Goal: Complete application form

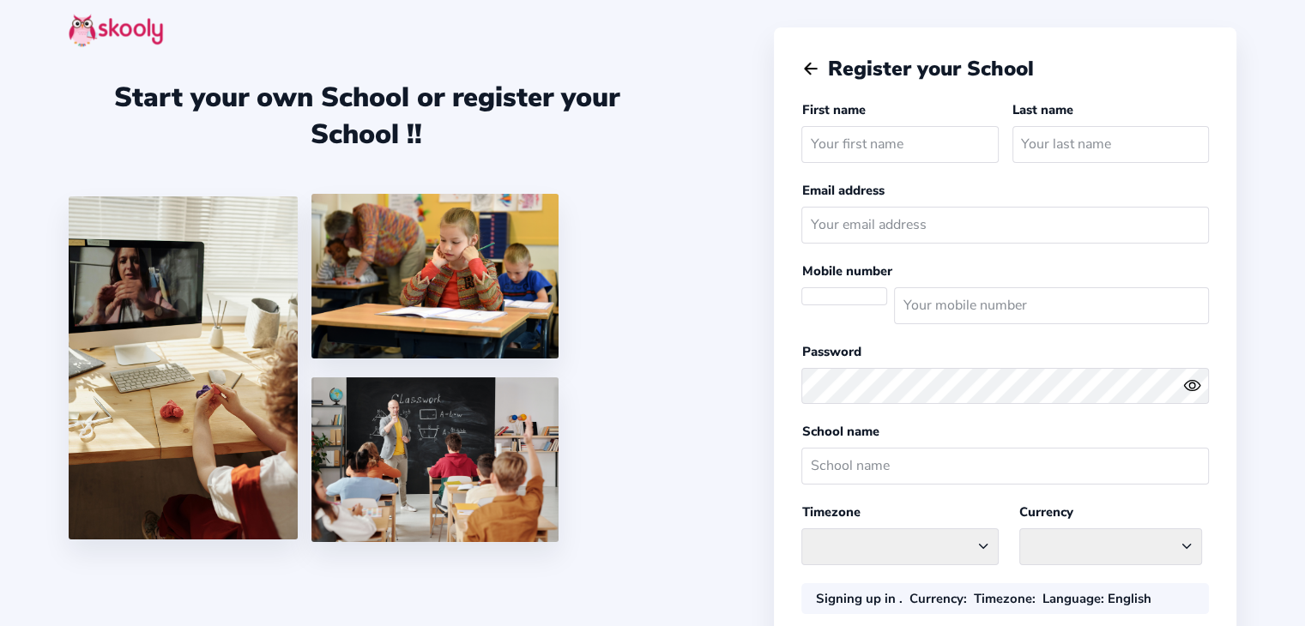
select select
select select "America/New_York"
select select "CAD $"
select select "CA"
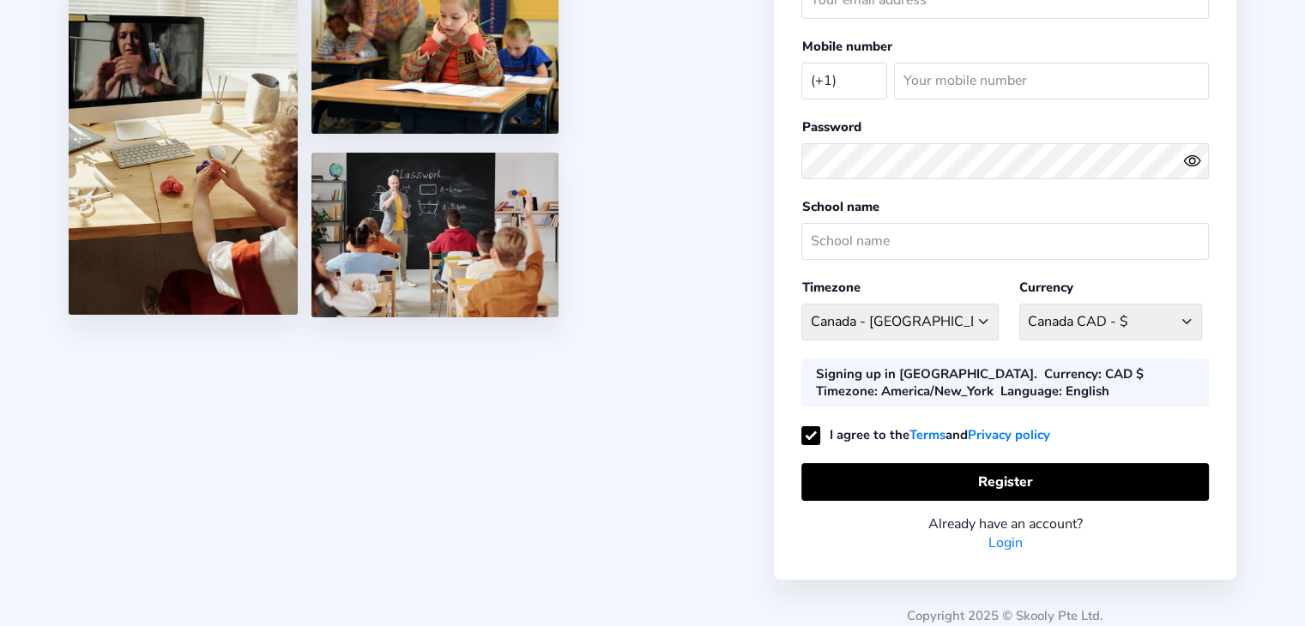
scroll to position [233, 0]
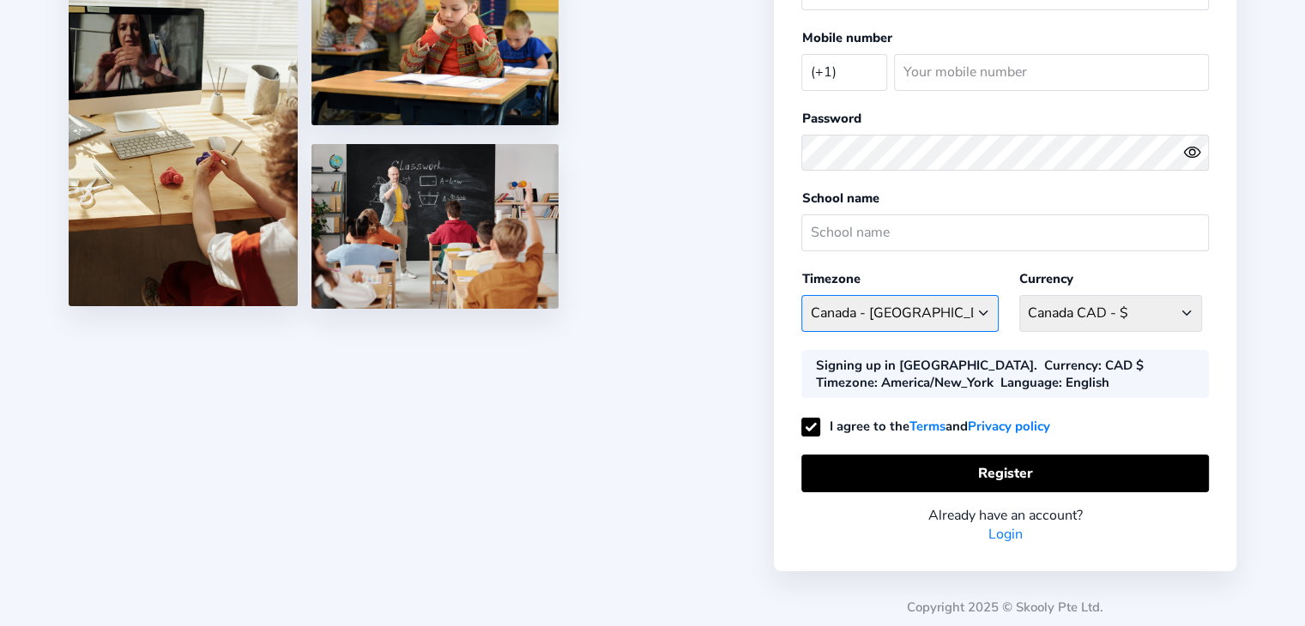
click at [875, 309] on select "[GEOGRAPHIC_DATA]/New_York [GEOGRAPHIC_DATA] - [GEOGRAPHIC_DATA]/[GEOGRAPHIC_DA…" at bounding box center [900, 313] width 197 height 37
click at [875, 312] on select "[GEOGRAPHIC_DATA]/New_York [GEOGRAPHIC_DATA] - [GEOGRAPHIC_DATA]/[GEOGRAPHIC_DA…" at bounding box center [900, 313] width 197 height 37
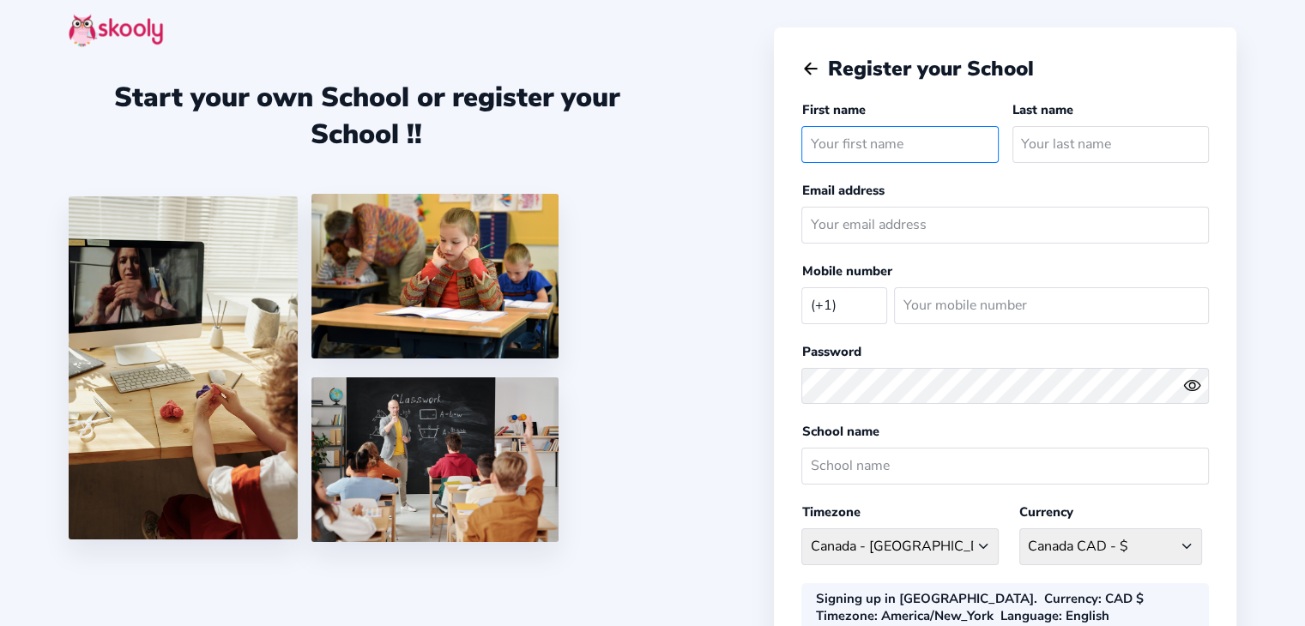
click at [844, 148] on input "text" at bounding box center [900, 144] width 197 height 37
type input "[PERSON_NAME]"
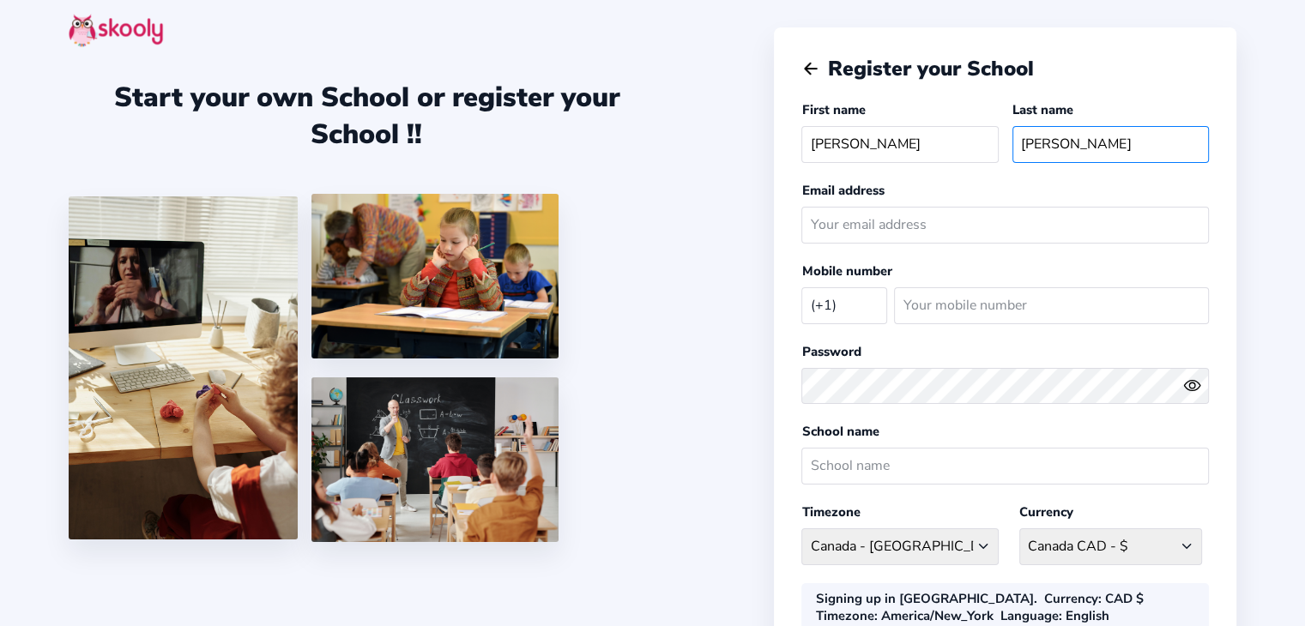
type input "[PERSON_NAME]"
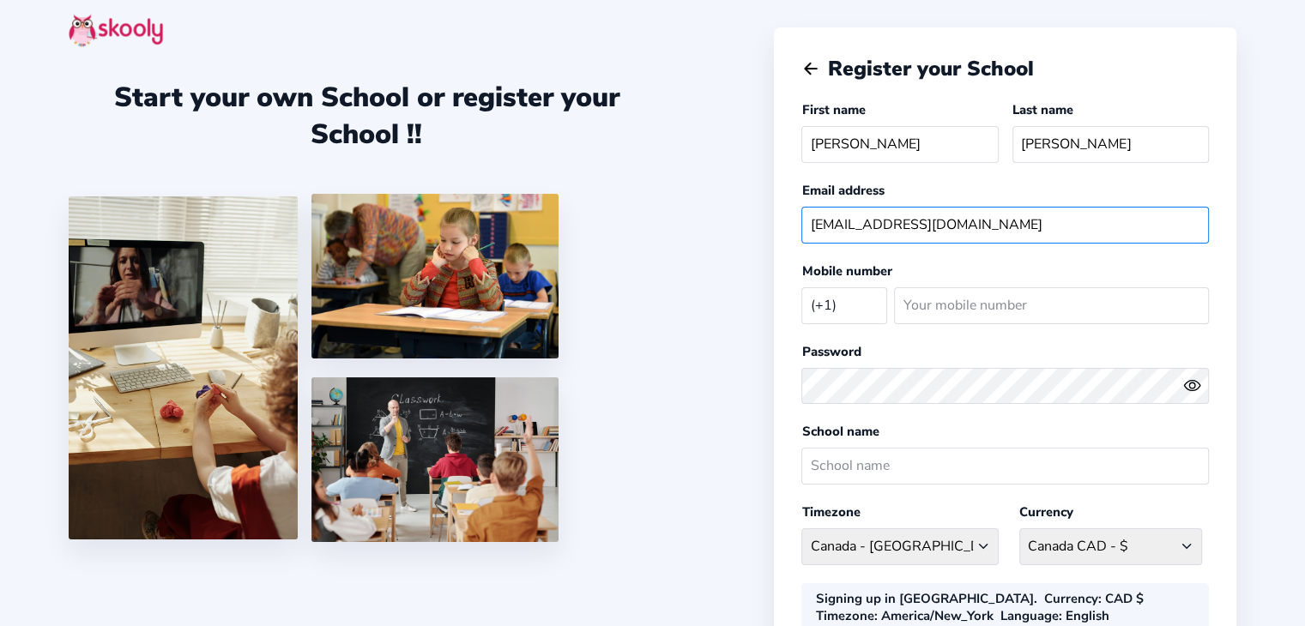
type input "[EMAIL_ADDRESS][DOMAIN_NAME]"
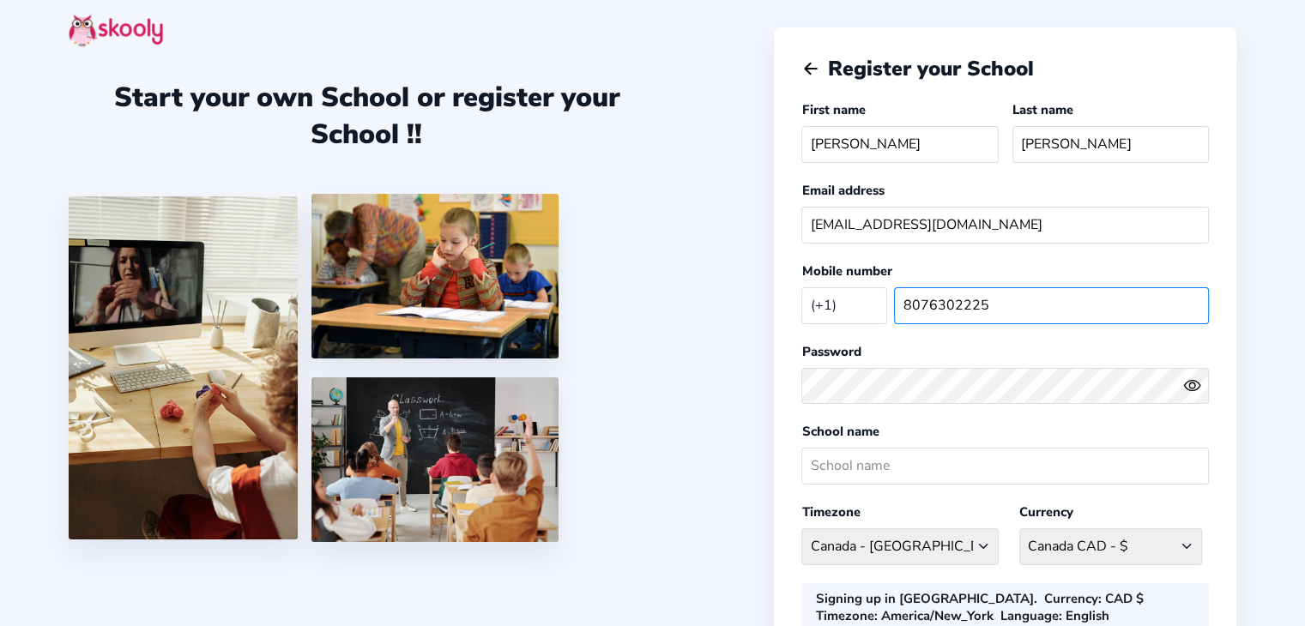
type input "8076302225"
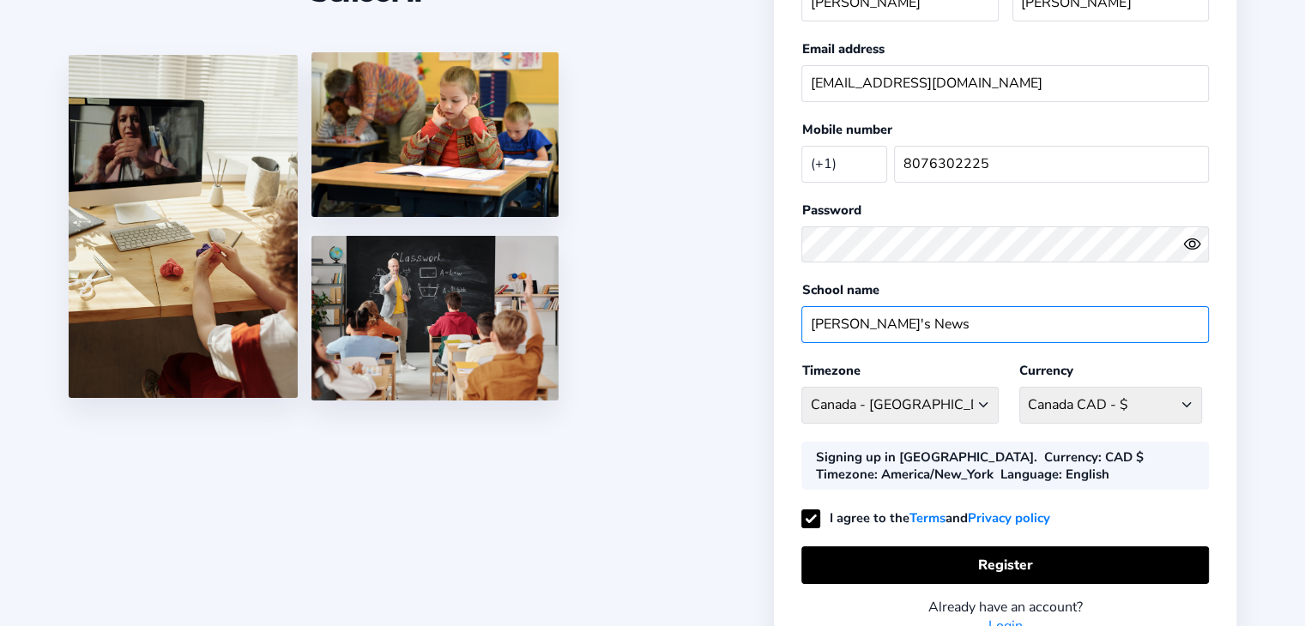
scroll to position [233, 0]
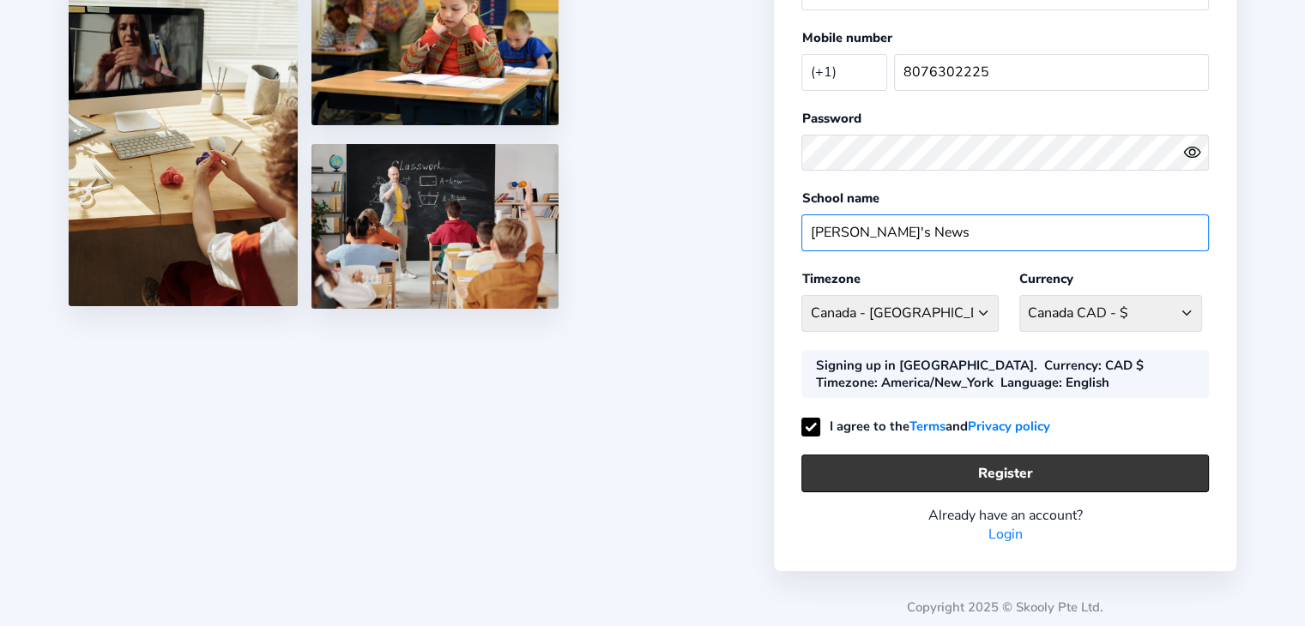
type input "[PERSON_NAME]'s News"
click at [903, 471] on button "Register" at bounding box center [1006, 473] width 408 height 37
select select "CAD"
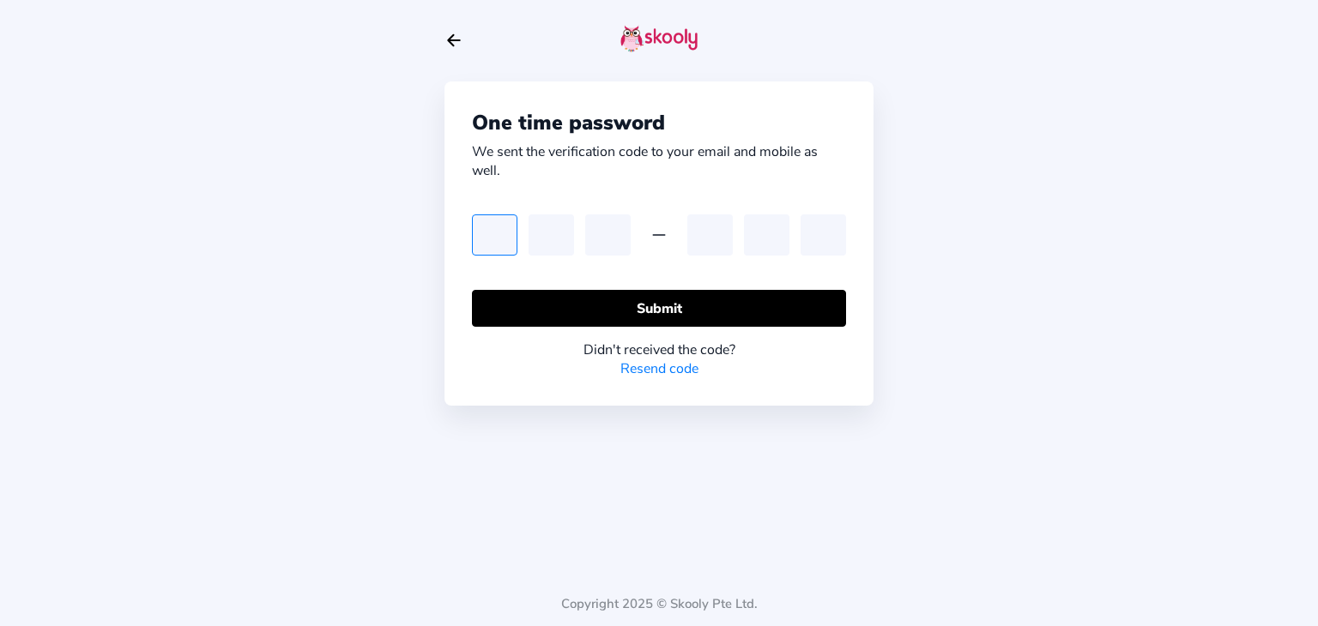
type input "4"
type input "7"
type input "3"
type input "7"
type input "8"
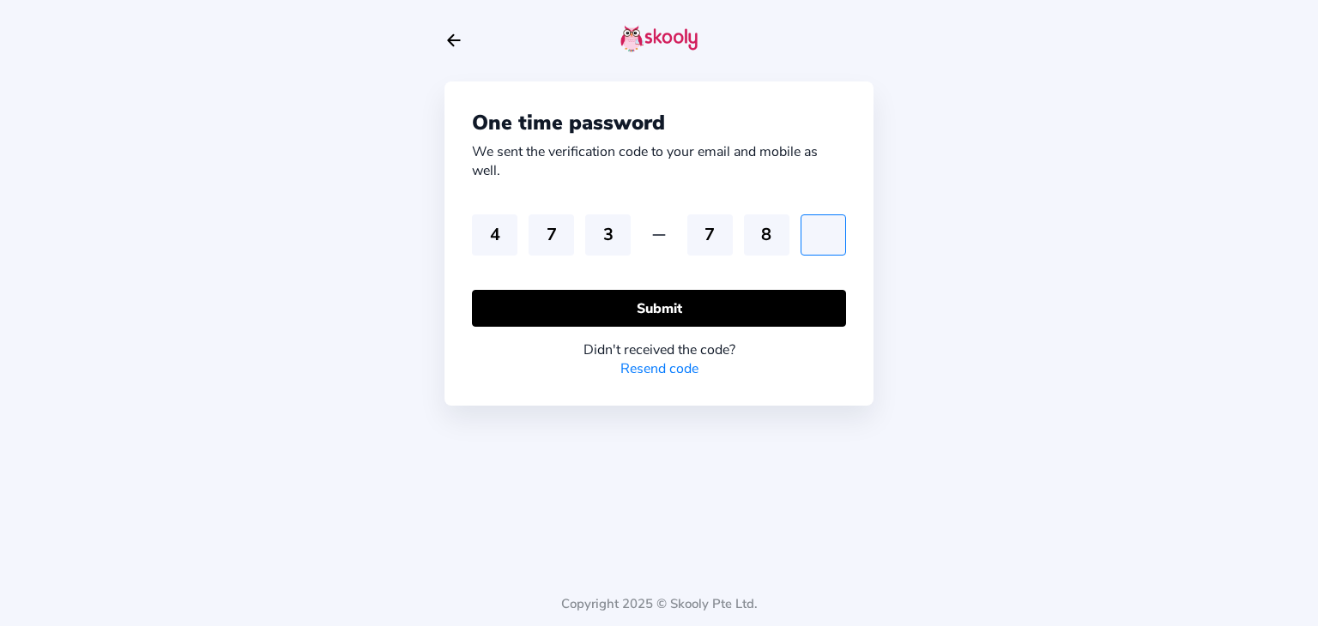
type input "3"
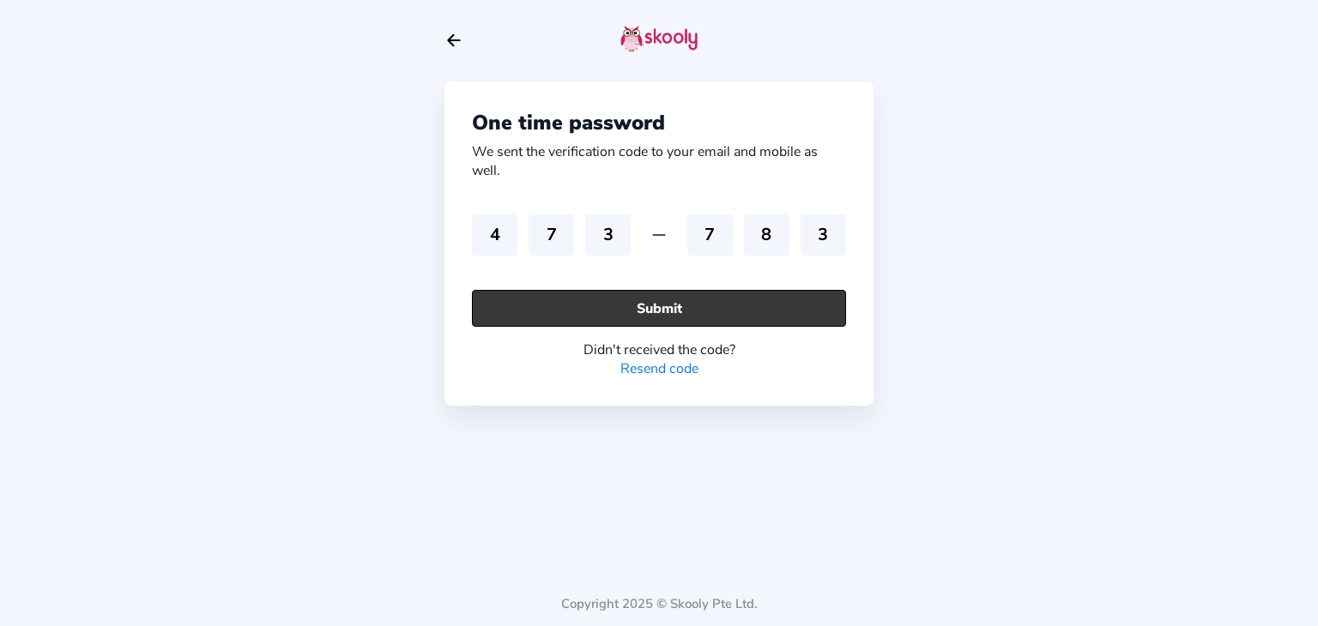
click at [575, 310] on button "Submit" at bounding box center [659, 308] width 374 height 37
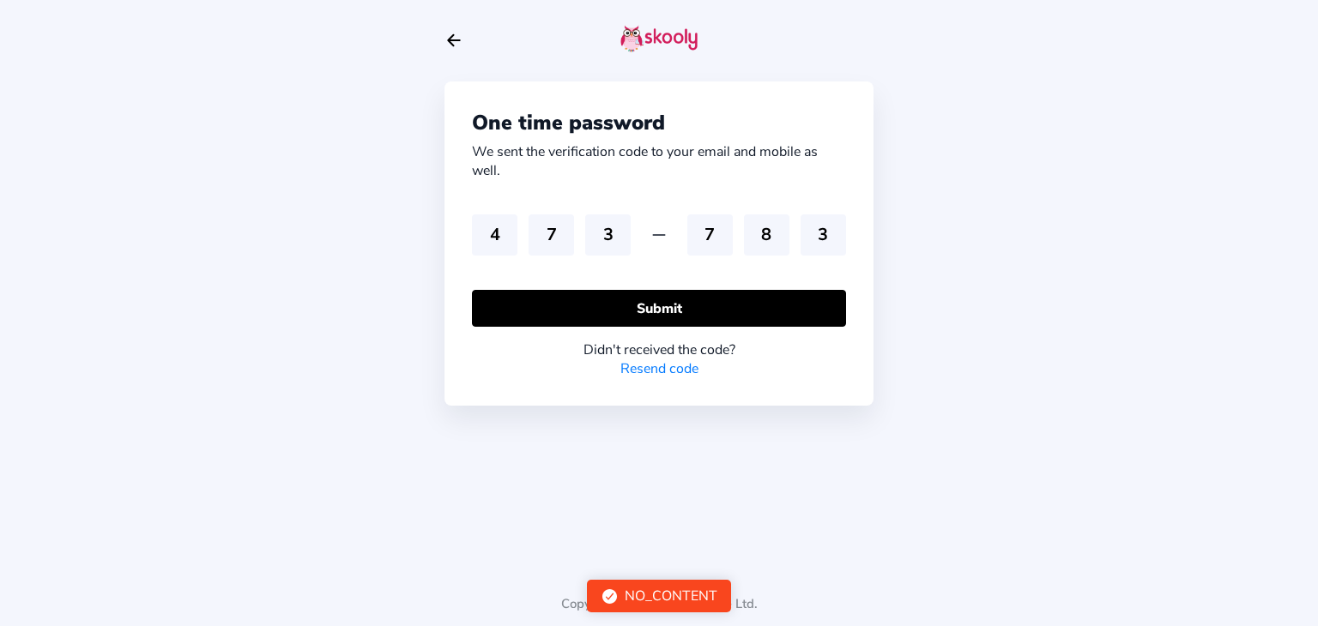
click at [611, 596] on icon "Checkmark Circle" at bounding box center [610, 597] width 18 height 18
